Goal: Navigation & Orientation: Find specific page/section

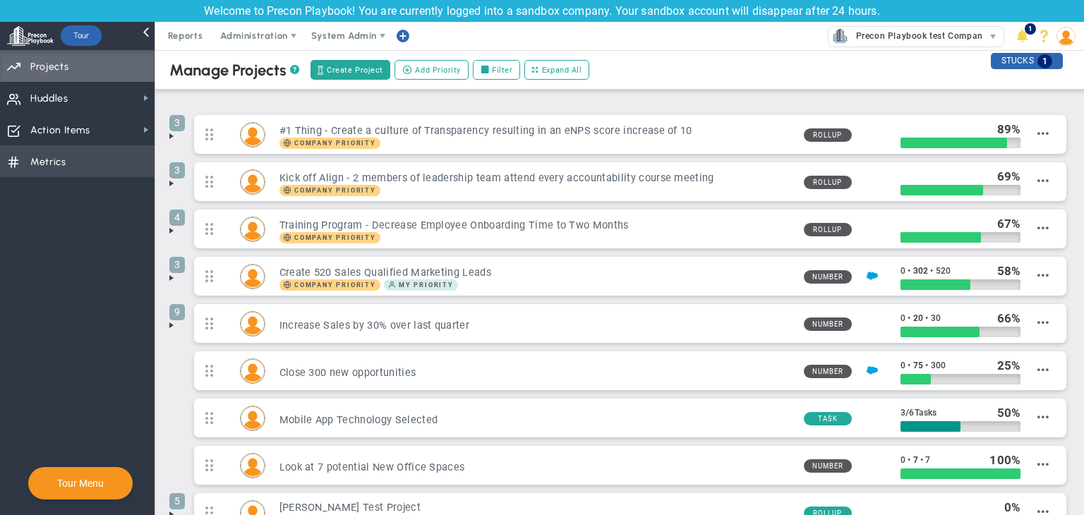
drag, startPoint x: 68, startPoint y: 153, endPoint x: 54, endPoint y: 169, distance: 21.5
click at [68, 155] on span "Metrics Metrics" at bounding box center [77, 161] width 155 height 32
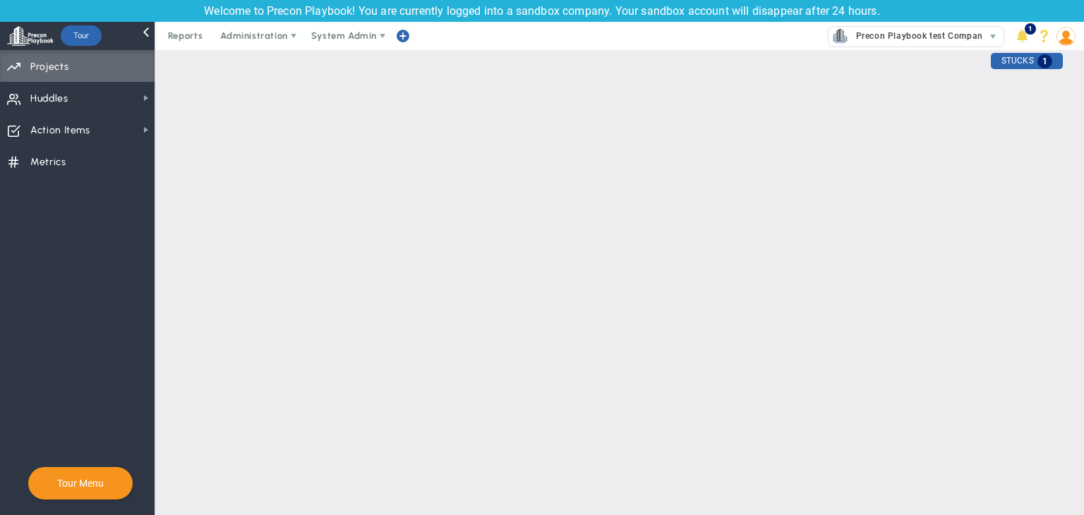
checkbox input "false"
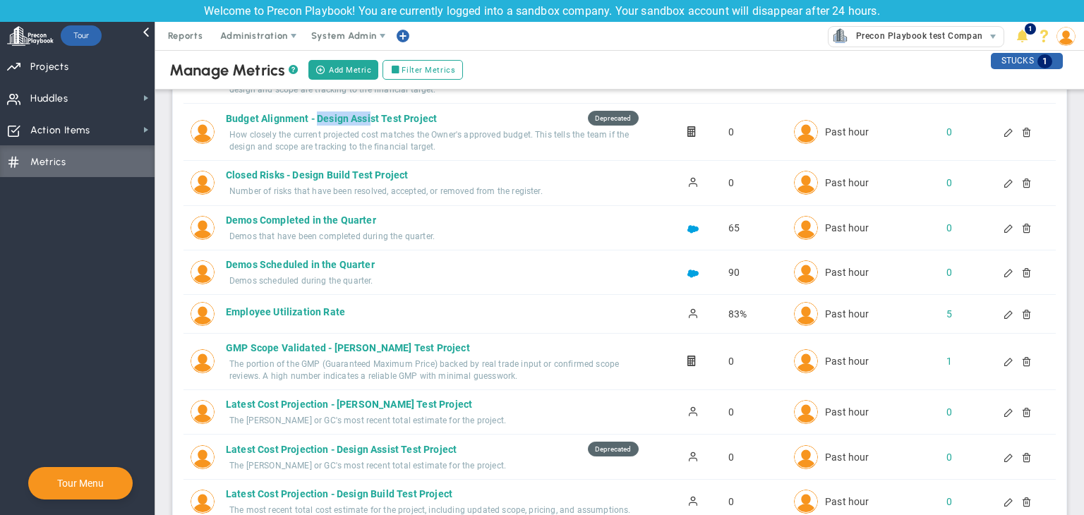
scroll to position [745, 0]
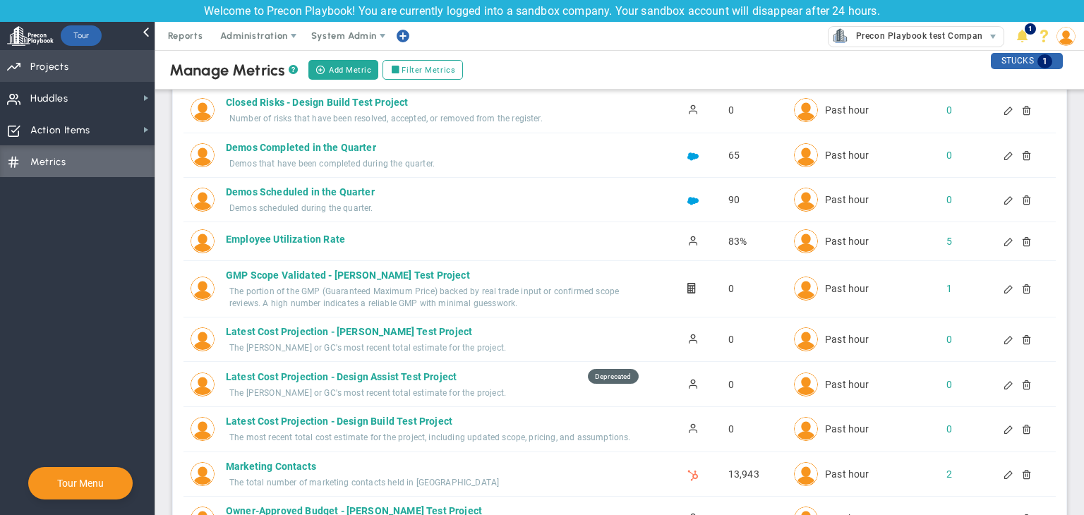
drag, startPoint x: 82, startPoint y: 60, endPoint x: 75, endPoint y: 54, distance: 9.0
click at [81, 60] on span "Priorities Projects OKR Tree Priorities Projects OKRs" at bounding box center [77, 66] width 155 height 32
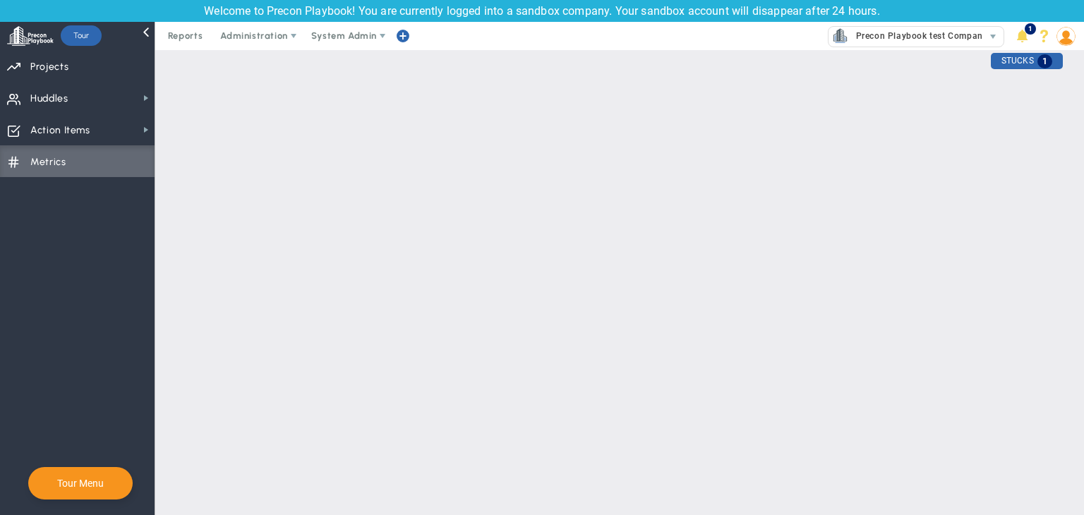
checkbox input "false"
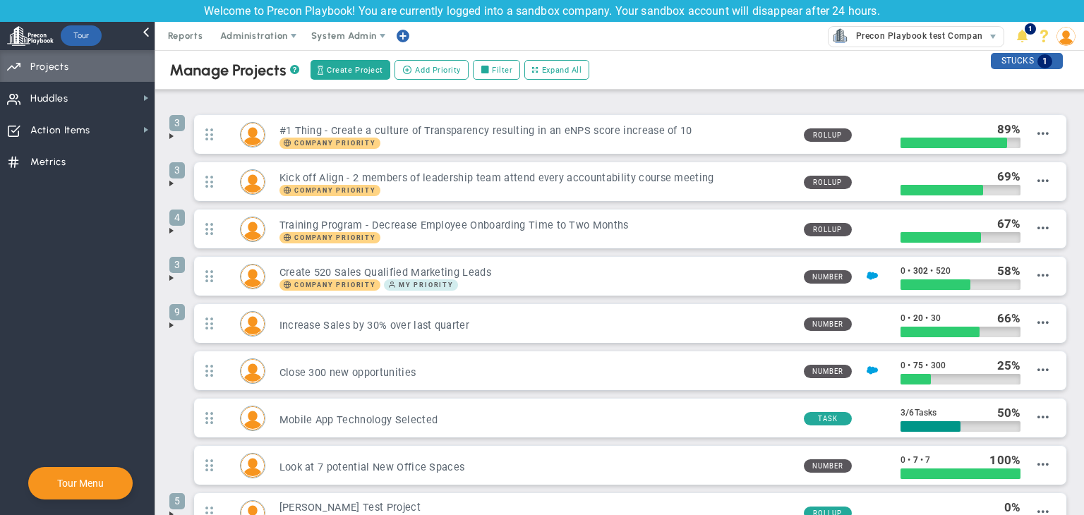
click at [172, 231] on span at bounding box center [171, 230] width 11 height 11
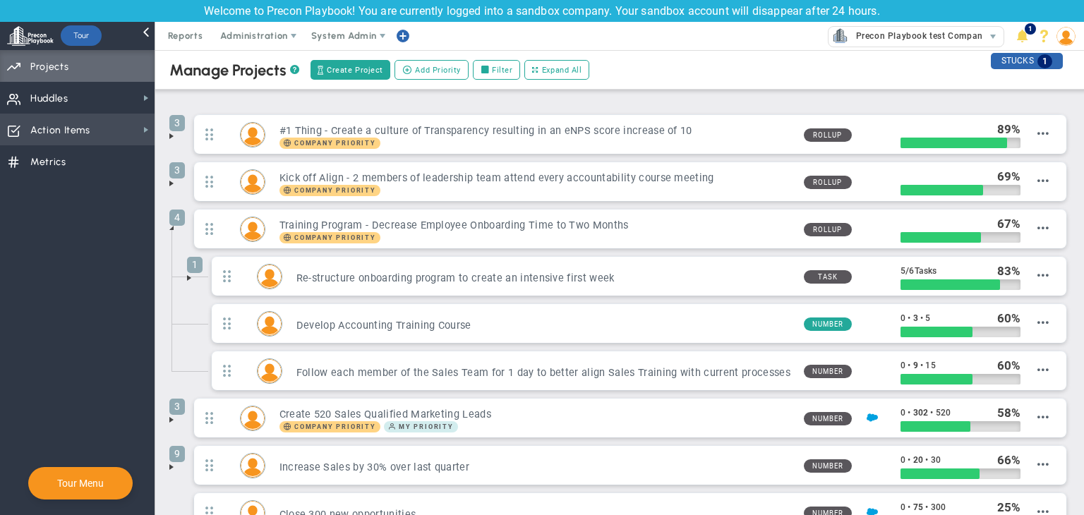
click at [73, 136] on span "Action Items" at bounding box center [60, 131] width 60 height 30
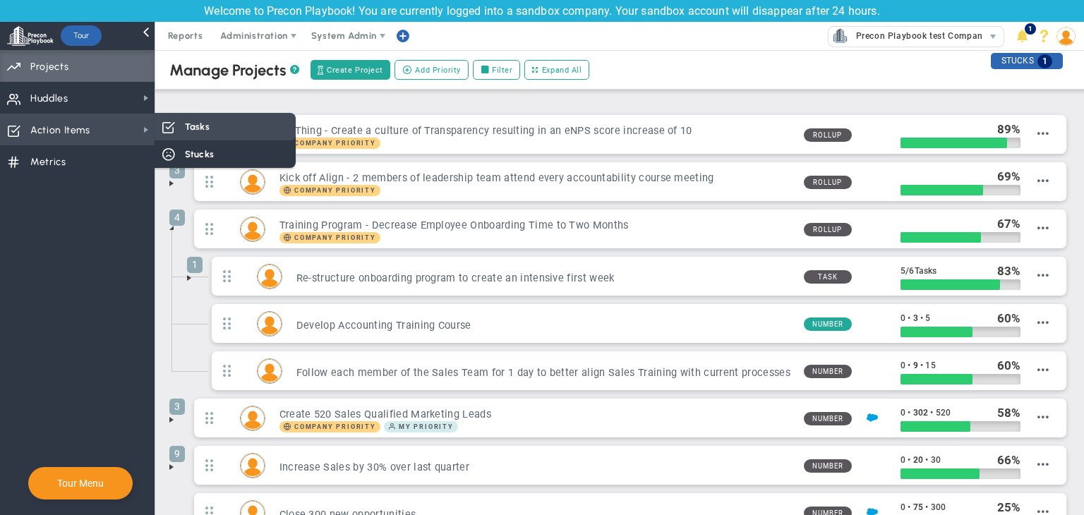
click at [217, 136] on div "Tasks" at bounding box center [225, 127] width 141 height 28
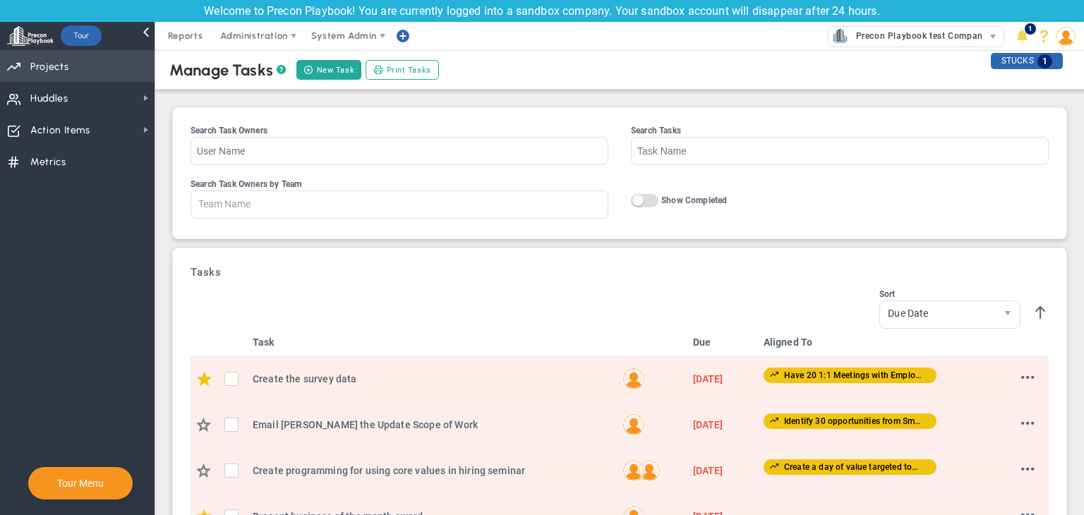
click at [105, 74] on span "Priorities Projects OKR Tree Priorities Projects OKRs" at bounding box center [77, 66] width 155 height 32
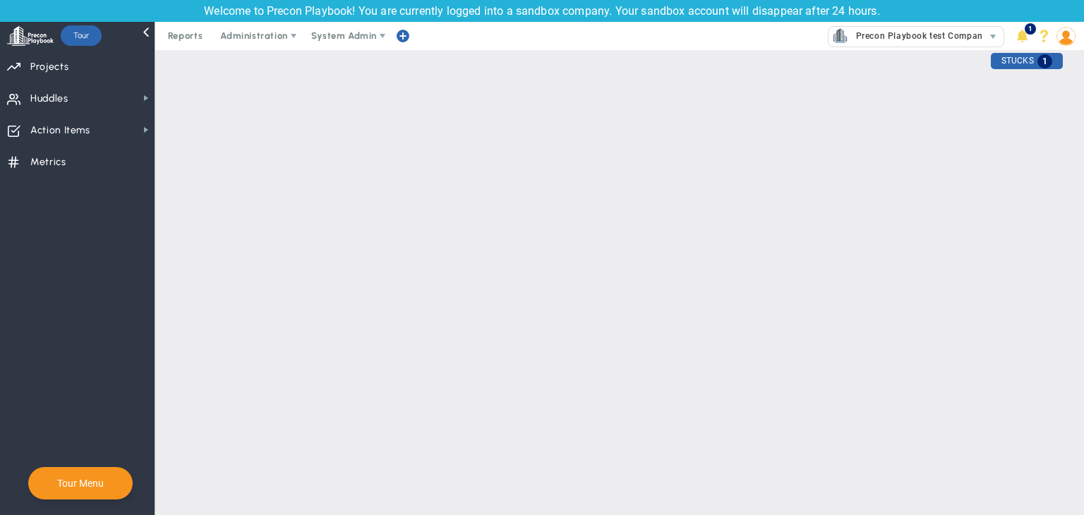
checkbox input "false"
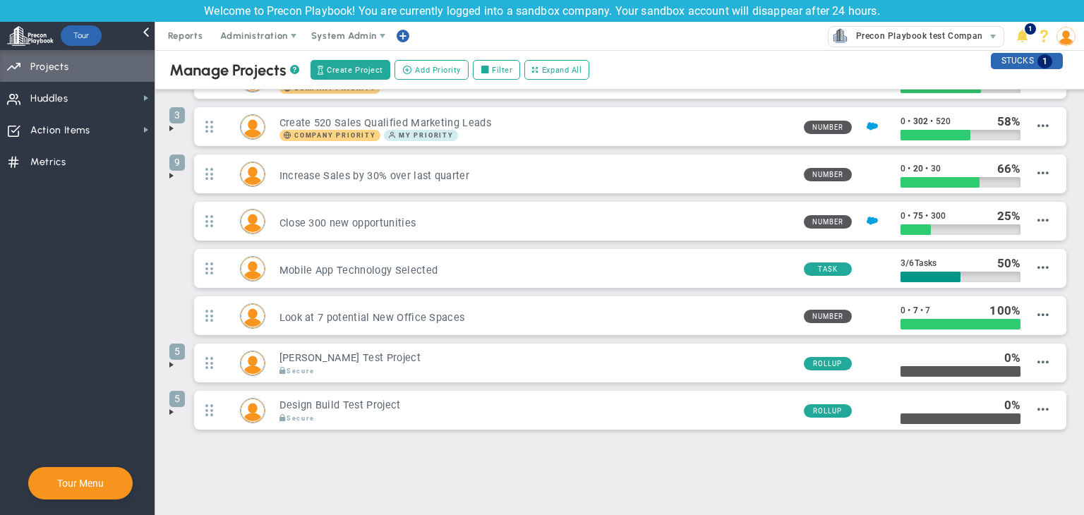
scroll to position [150, 0]
